Goal: Complete application form: Complete application form

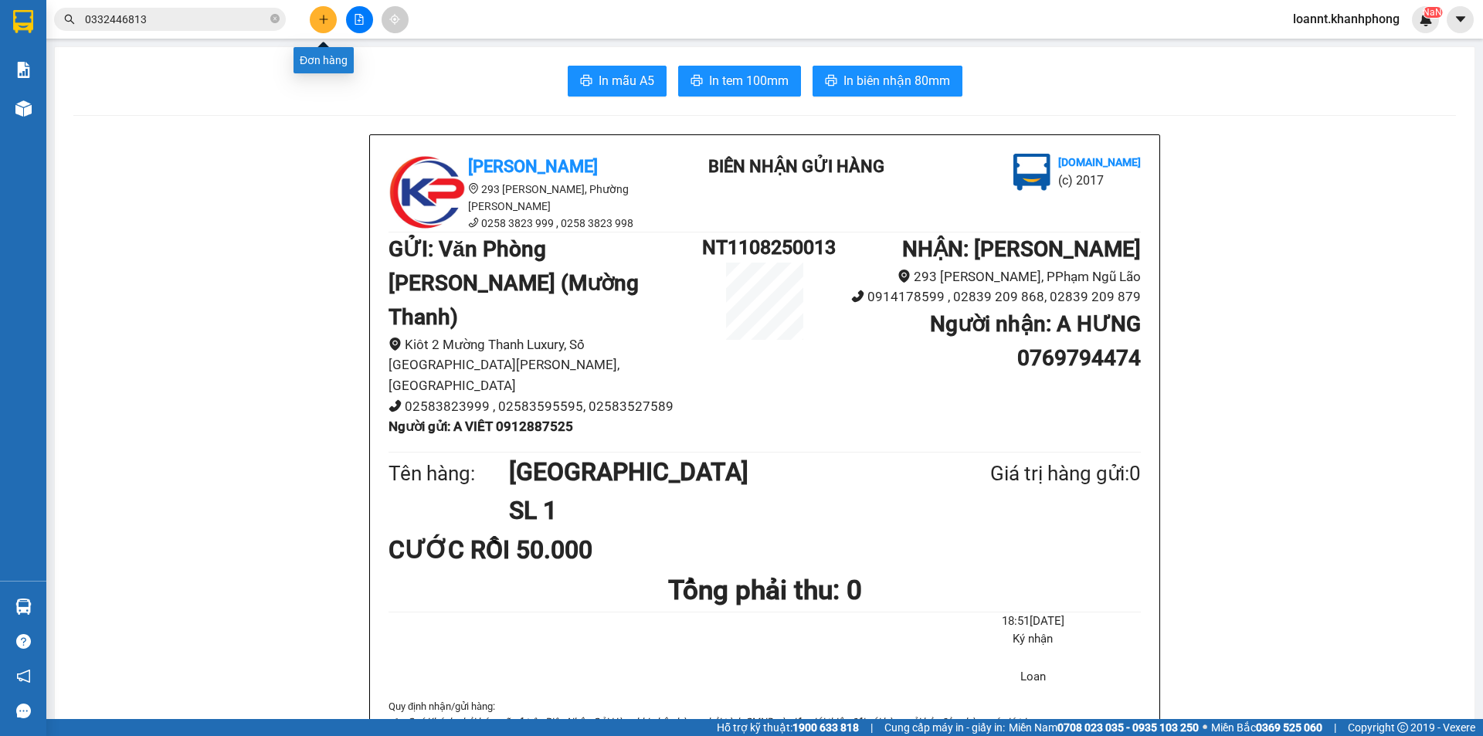
click at [325, 22] on icon "plus" at bounding box center [323, 19] width 11 height 11
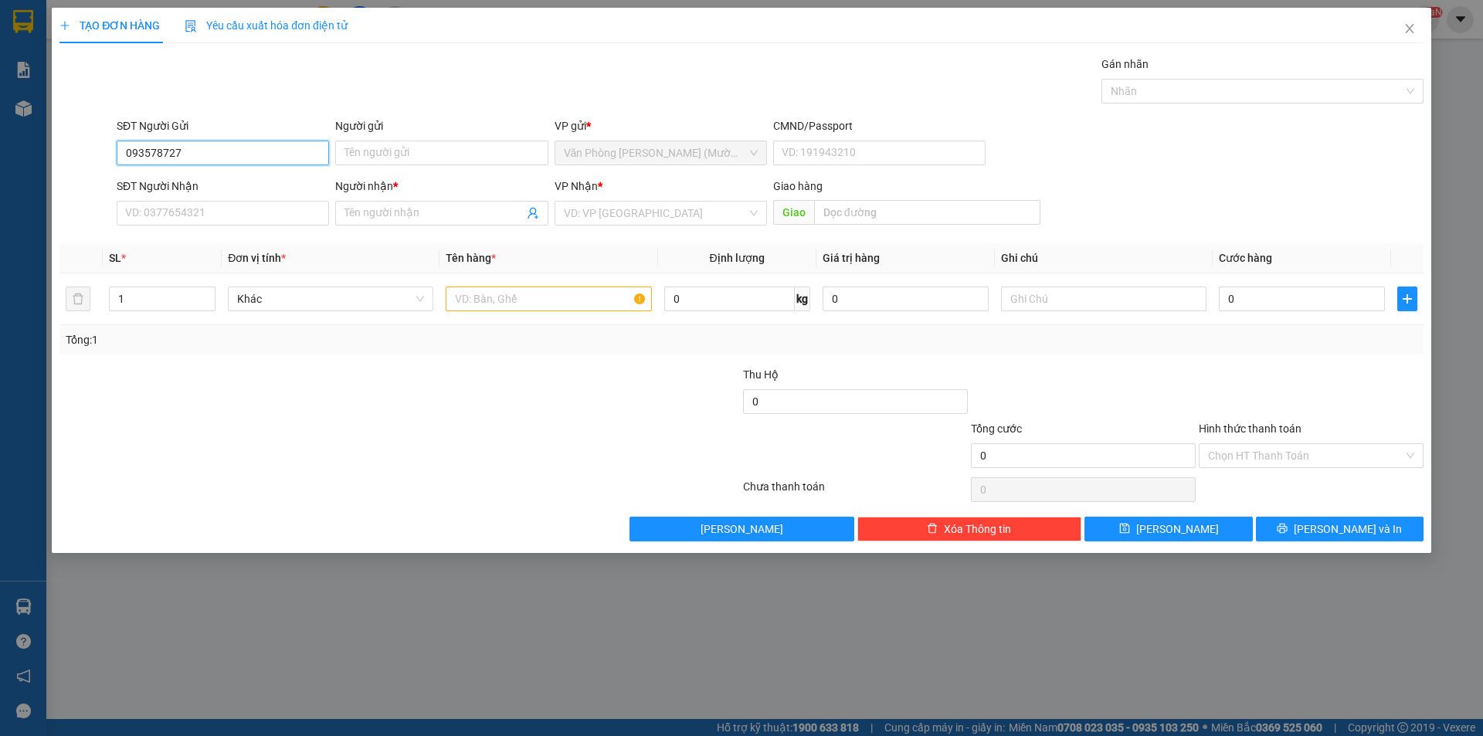
type input "0935787279"
click at [204, 184] on div "0935787279 - THOA" at bounding box center [223, 183] width 194 height 17
type input "THOA"
type input "0935787279"
click at [249, 224] on input "SĐT Người Nhận" at bounding box center [223, 213] width 212 height 25
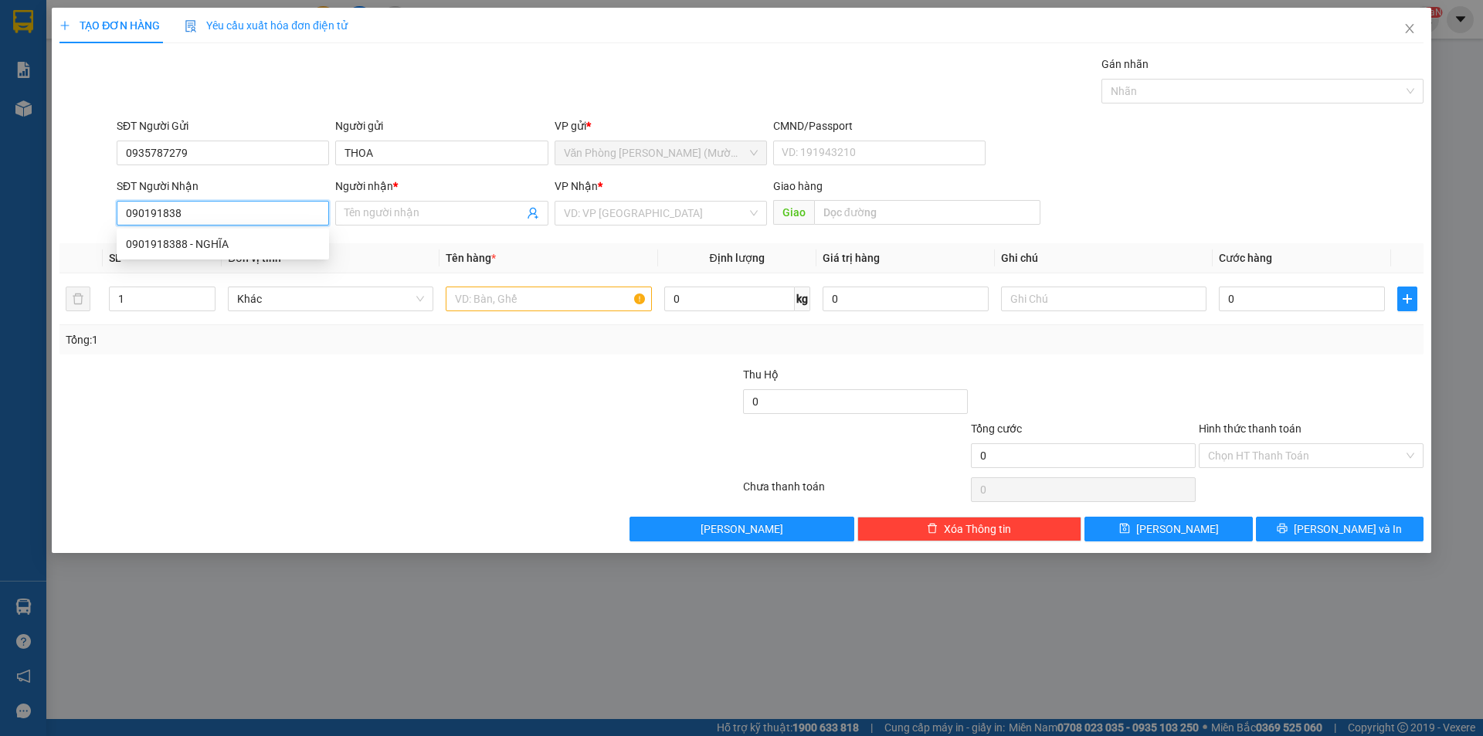
type input "0901918388"
click at [273, 240] on div "0901918388 - NGHĨA" at bounding box center [223, 244] width 194 height 17
type input "NGHĨA"
type input "0901918388"
click at [497, 310] on input "text" at bounding box center [548, 299] width 205 height 25
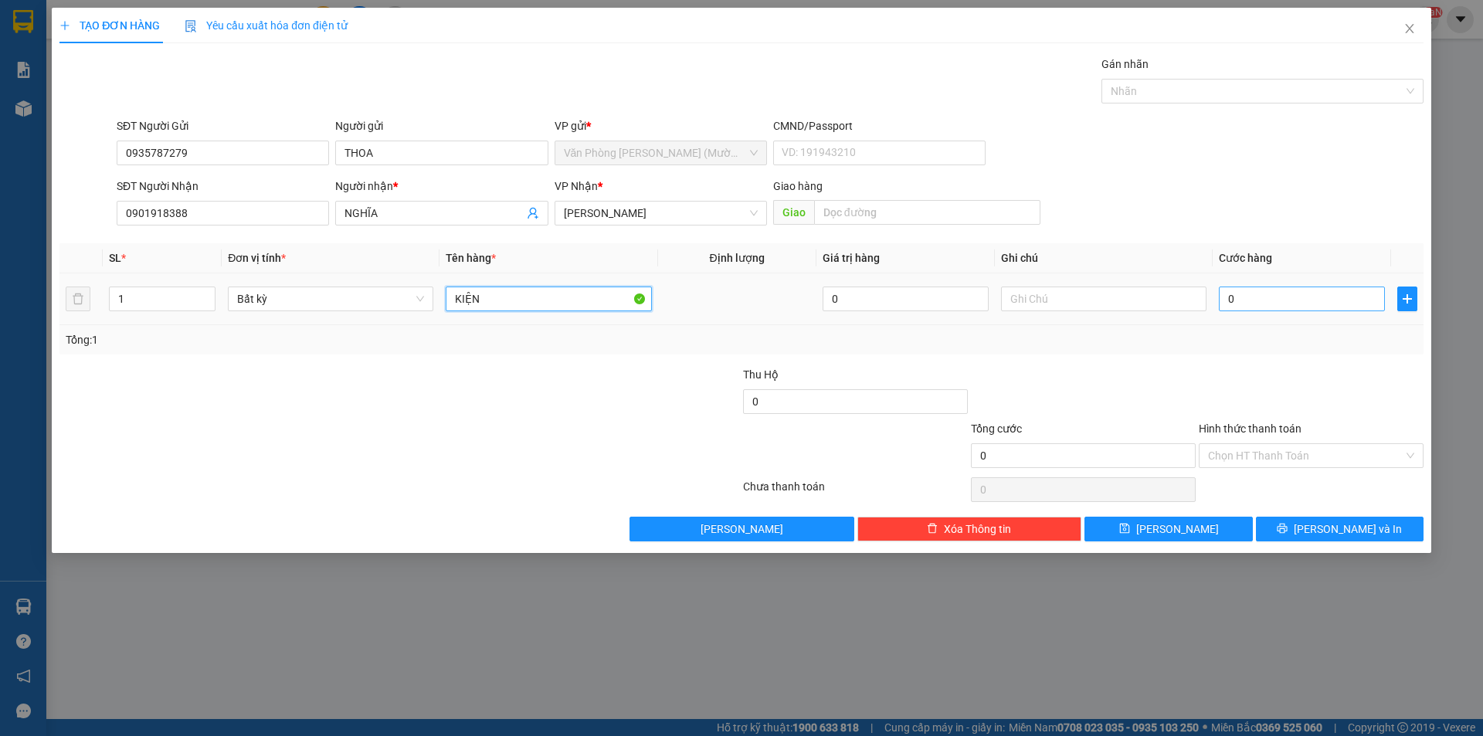
type input "KIỆN"
type input "3"
type input "30"
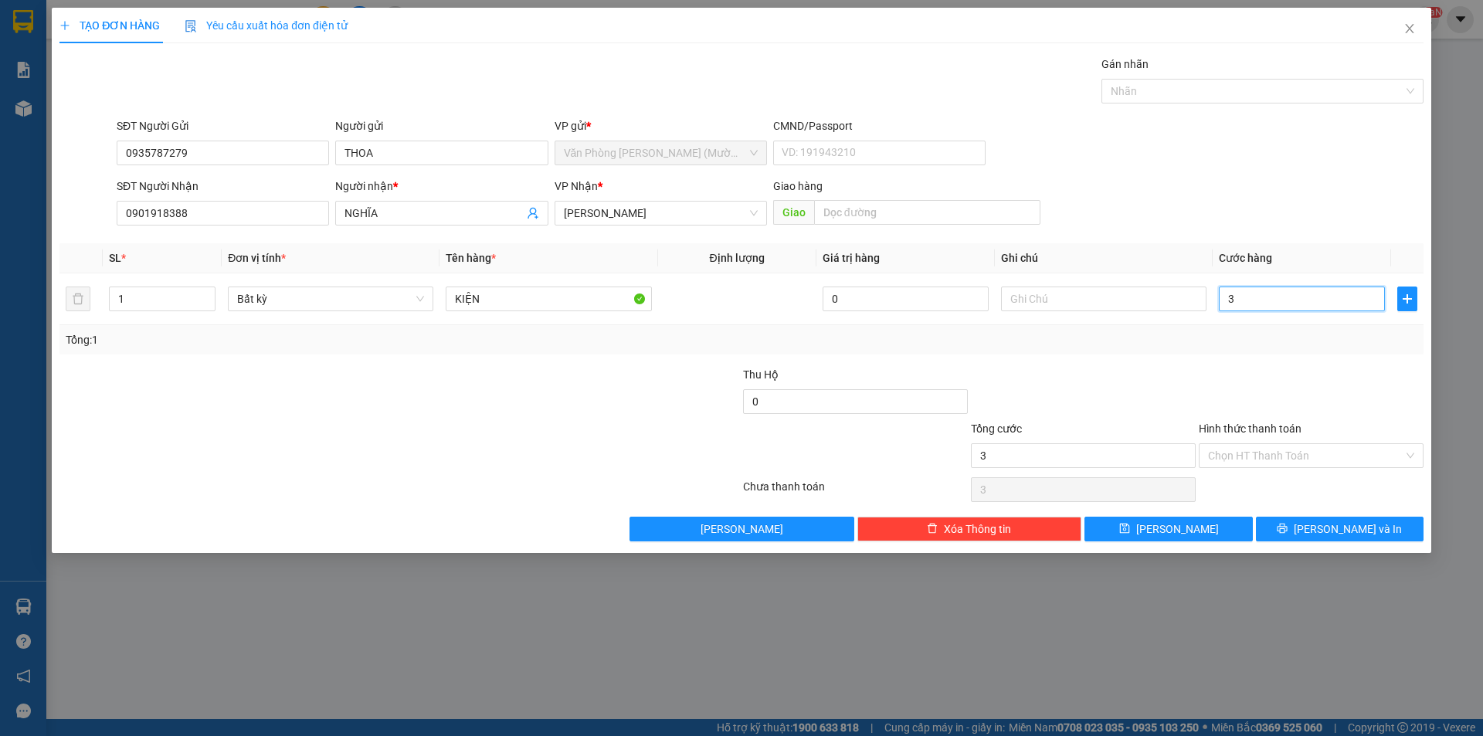
type input "30"
type input "30.000"
click at [1075, 378] on div at bounding box center [1083, 393] width 228 height 54
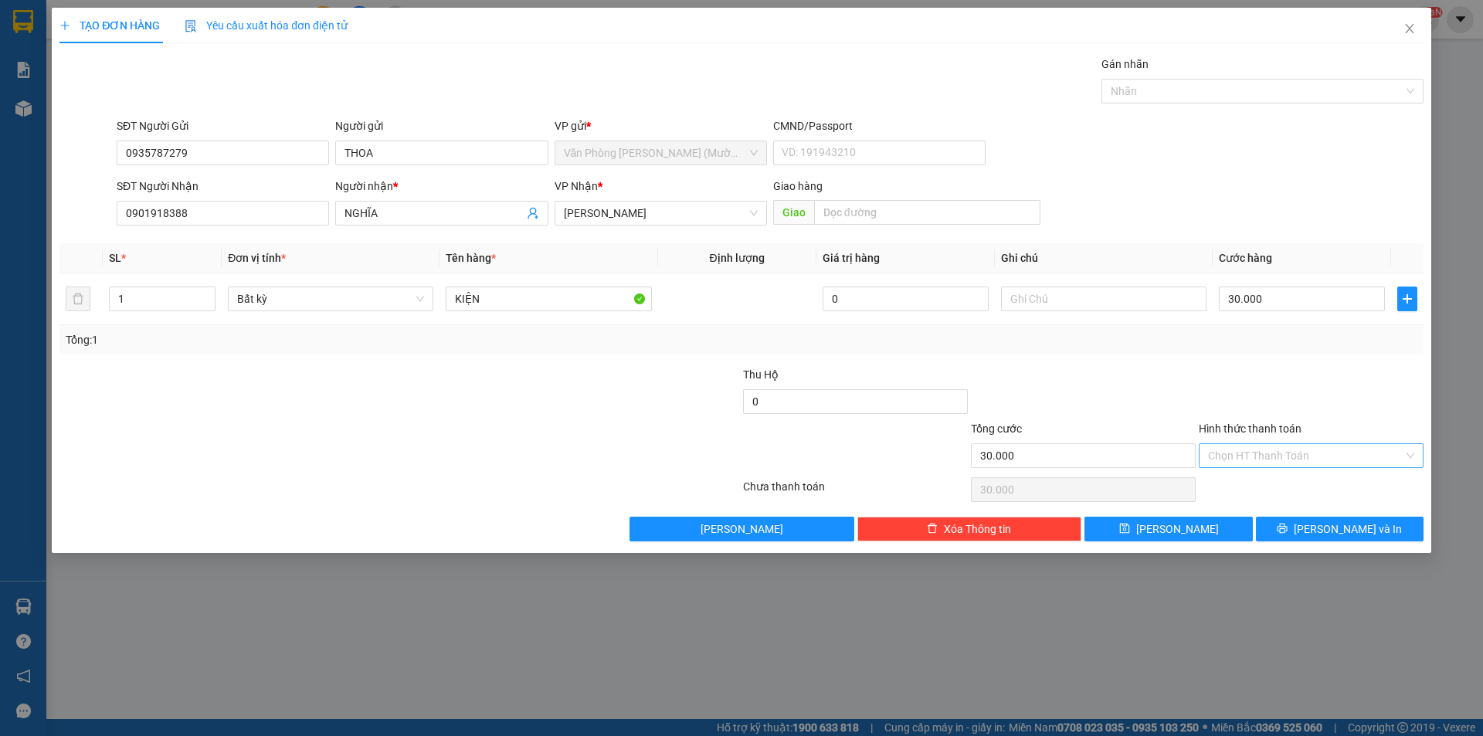
click at [1220, 446] on input "Hình thức thanh toán" at bounding box center [1305, 455] width 195 height 23
drag, startPoint x: 1241, startPoint y: 483, endPoint x: 1224, endPoint y: 475, distance: 19.4
click at [1237, 483] on div "Tại văn phòng" at bounding box center [1311, 486] width 206 height 17
type input "0"
click at [1325, 526] on button "[PERSON_NAME] và In" at bounding box center [1340, 529] width 168 height 25
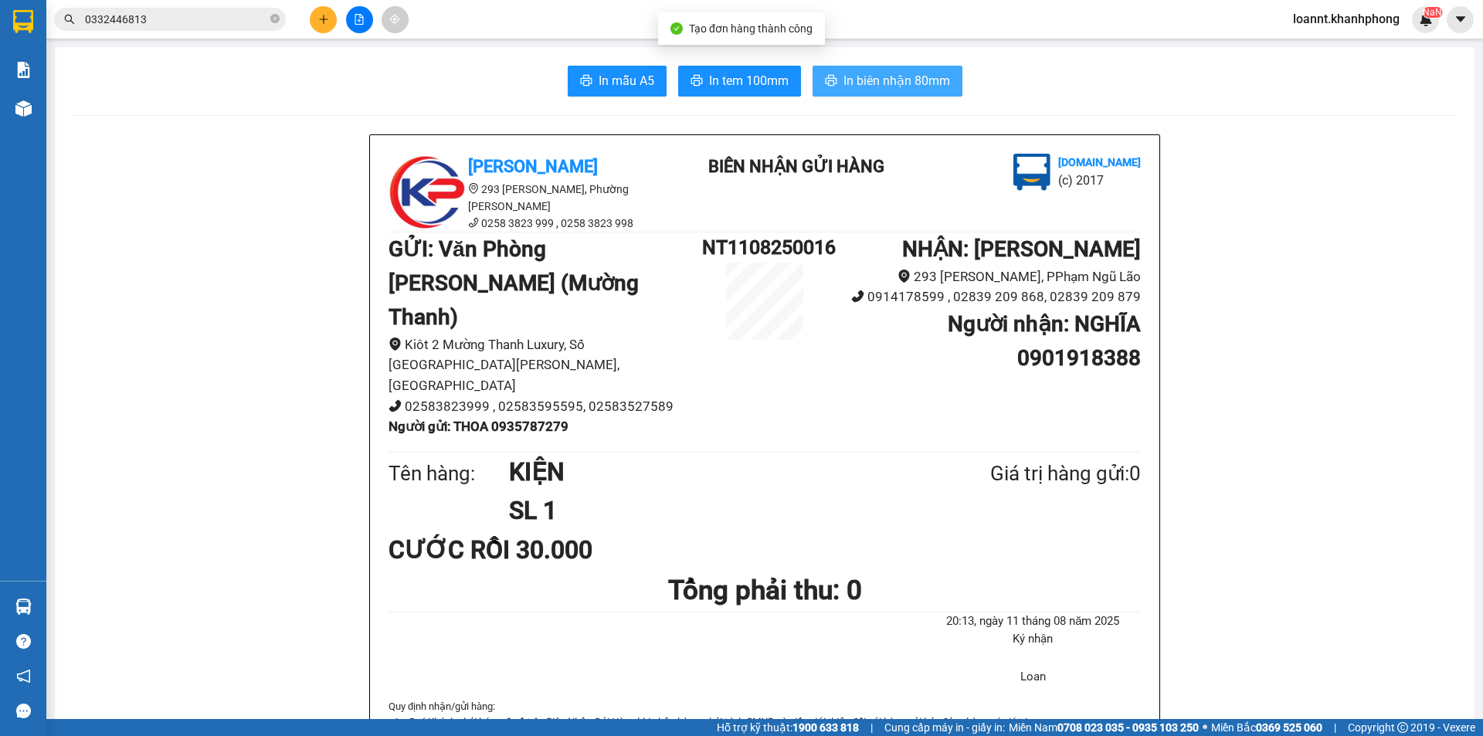
click at [901, 79] on span "In biên nhận 80mm" at bounding box center [896, 80] width 107 height 19
click at [879, 73] on span "In biên nhận 80mm" at bounding box center [896, 80] width 107 height 19
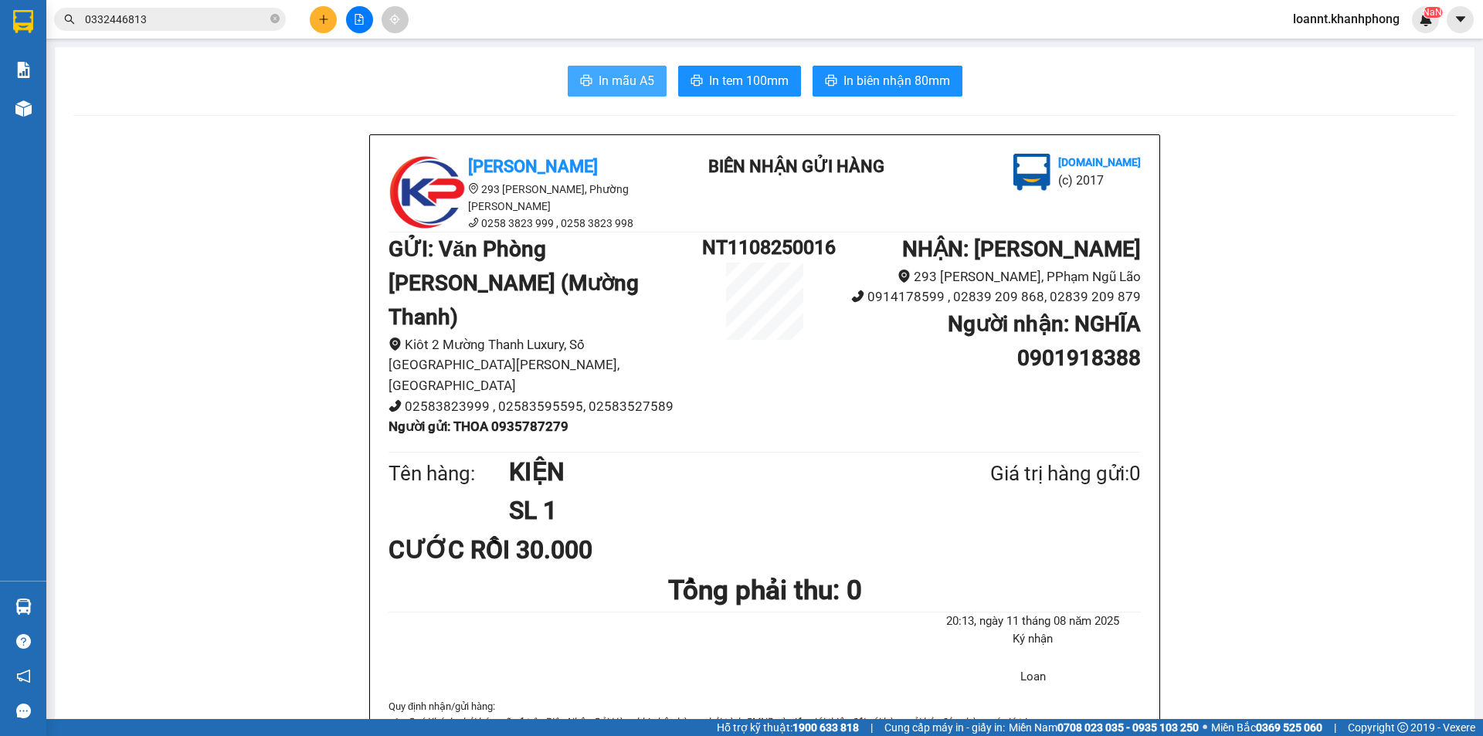
click at [607, 80] on span "In mẫu A5" at bounding box center [627, 80] width 56 height 19
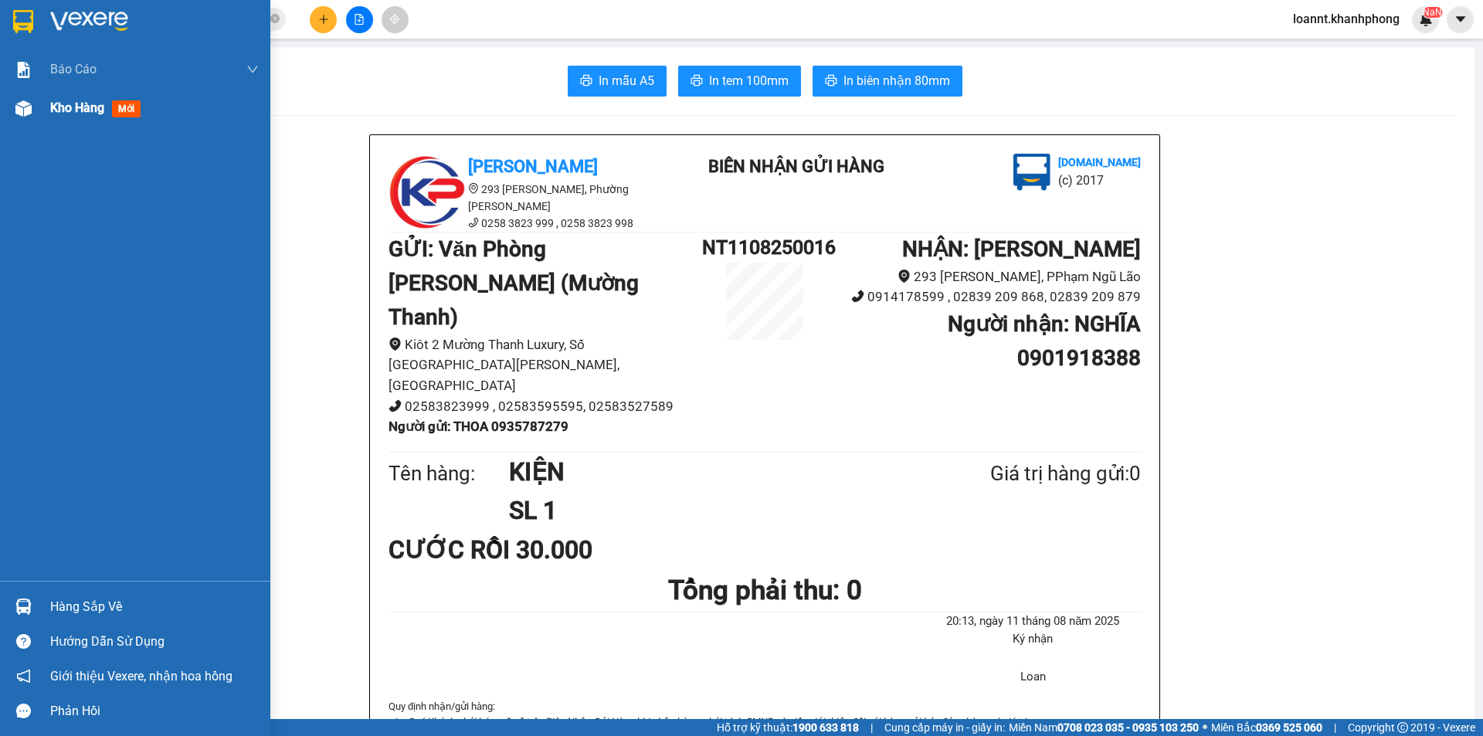
click at [63, 111] on span "Kho hàng" at bounding box center [77, 107] width 54 height 15
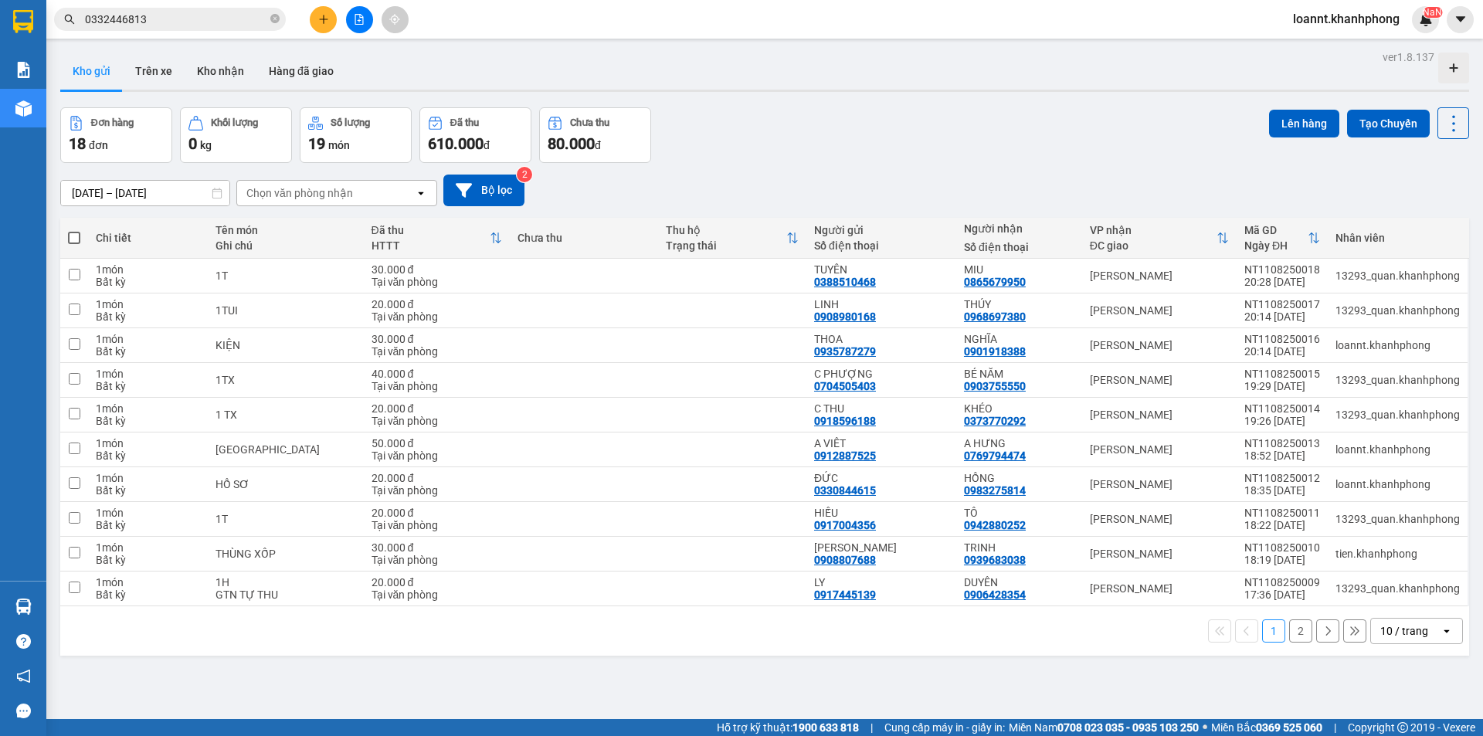
click at [1291, 630] on button "2" at bounding box center [1300, 630] width 23 height 23
